Goal: Information Seeking & Learning: Understand process/instructions

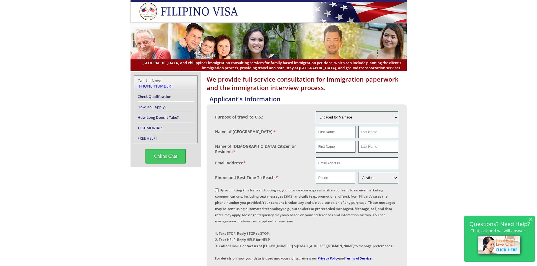
click at [77, 89] on div "We provide full service consultation for immigration paperwork and the immigrat…" at bounding box center [268, 244] width 537 height 344
click at [69, 102] on div "We provide full service consultation for immigration paperwork and the immigrat…" at bounding box center [268, 244] width 537 height 344
click at [52, 129] on div "We provide full service consultation for immigration paperwork and the immigrat…" at bounding box center [268, 244] width 537 height 344
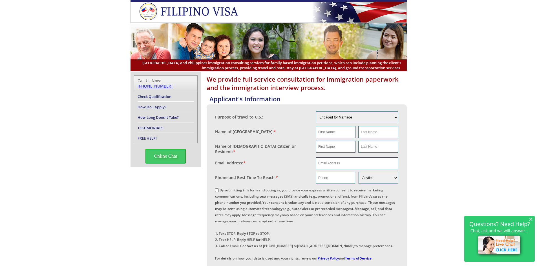
click at [57, 111] on div "We provide full service consultation for immigration paperwork and the immigrat…" at bounding box center [268, 244] width 537 height 344
click at [79, 118] on div "We provide full service consultation for immigration paperwork and the immigrat…" at bounding box center [268, 244] width 537 height 344
click at [100, 134] on div "We provide full service consultation for immigration paperwork and the immigrat…" at bounding box center [268, 244] width 537 height 344
click at [99, 134] on div "We provide full service consultation for immigration paperwork and the immigrat…" at bounding box center [268, 244] width 537 height 344
click at [95, 147] on div "We provide full service consultation for immigration paperwork and the immigrat…" at bounding box center [268, 244] width 537 height 344
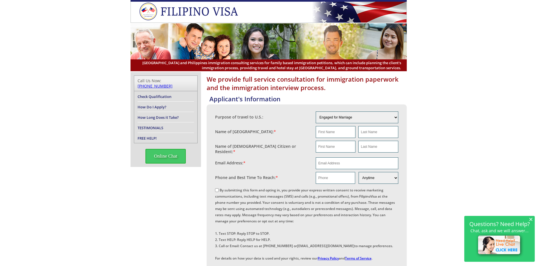
click at [68, 156] on div "We provide full service consultation for immigration paperwork and the immigrat…" at bounding box center [268, 244] width 537 height 344
click at [63, 156] on div "We provide full service consultation for immigration paperwork and the immigrat…" at bounding box center [268, 244] width 537 height 344
